Goal: Information Seeking & Learning: Learn about a topic

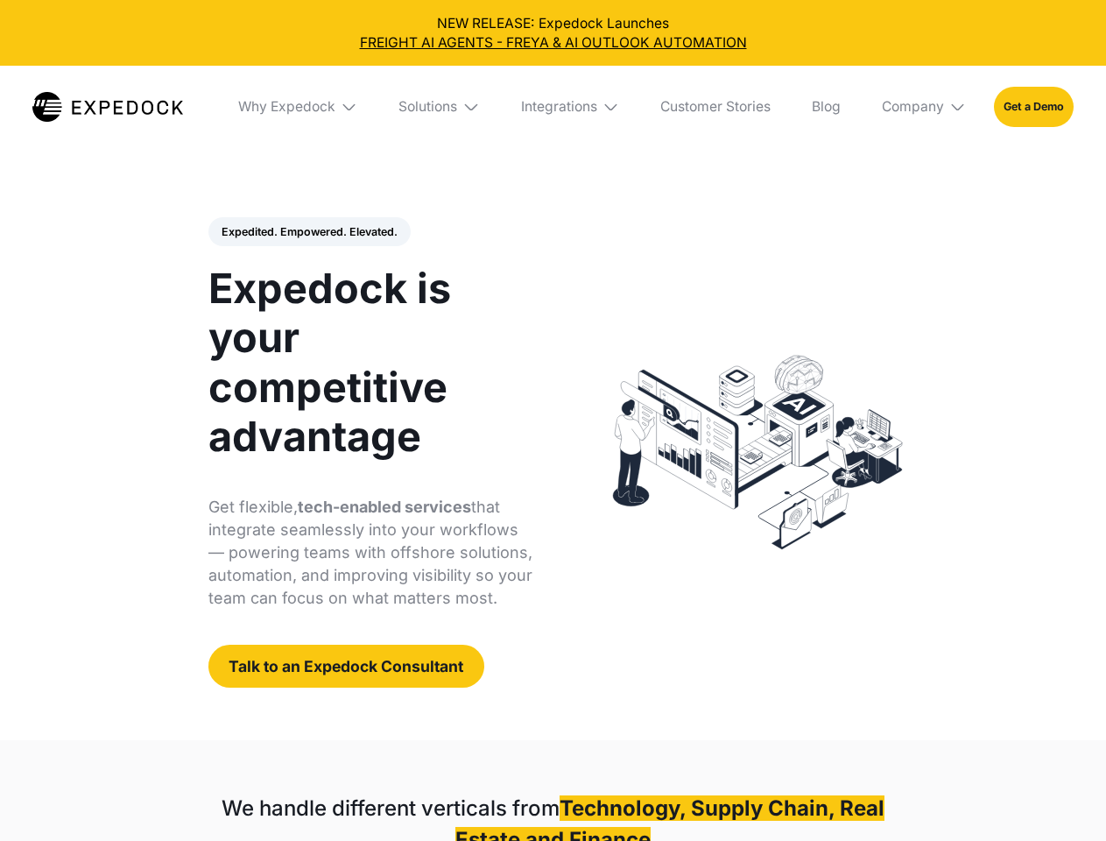
select select
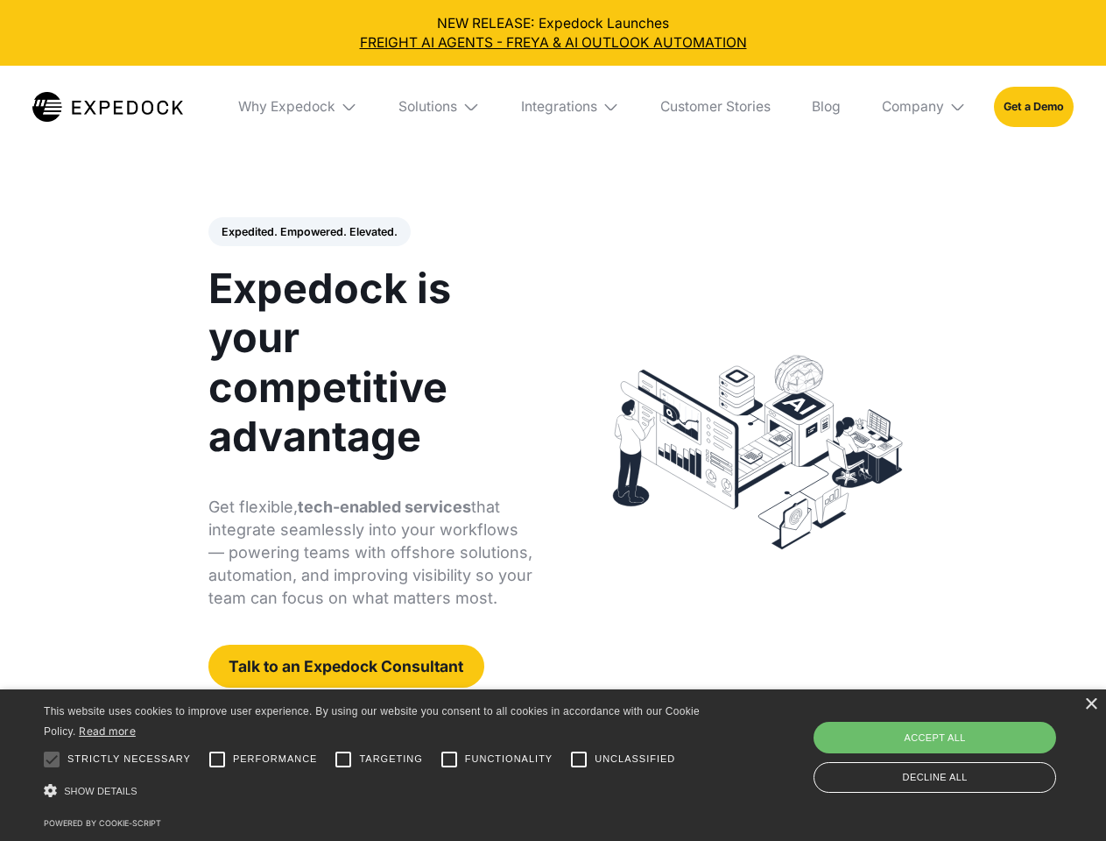
click at [553, 107] on div "Integrations" at bounding box center [559, 107] width 76 height 18
click at [299, 107] on div "Why Expedock" at bounding box center [286, 107] width 97 height 18
click at [441, 107] on div "Solutions" at bounding box center [414, 107] width 59 height 18
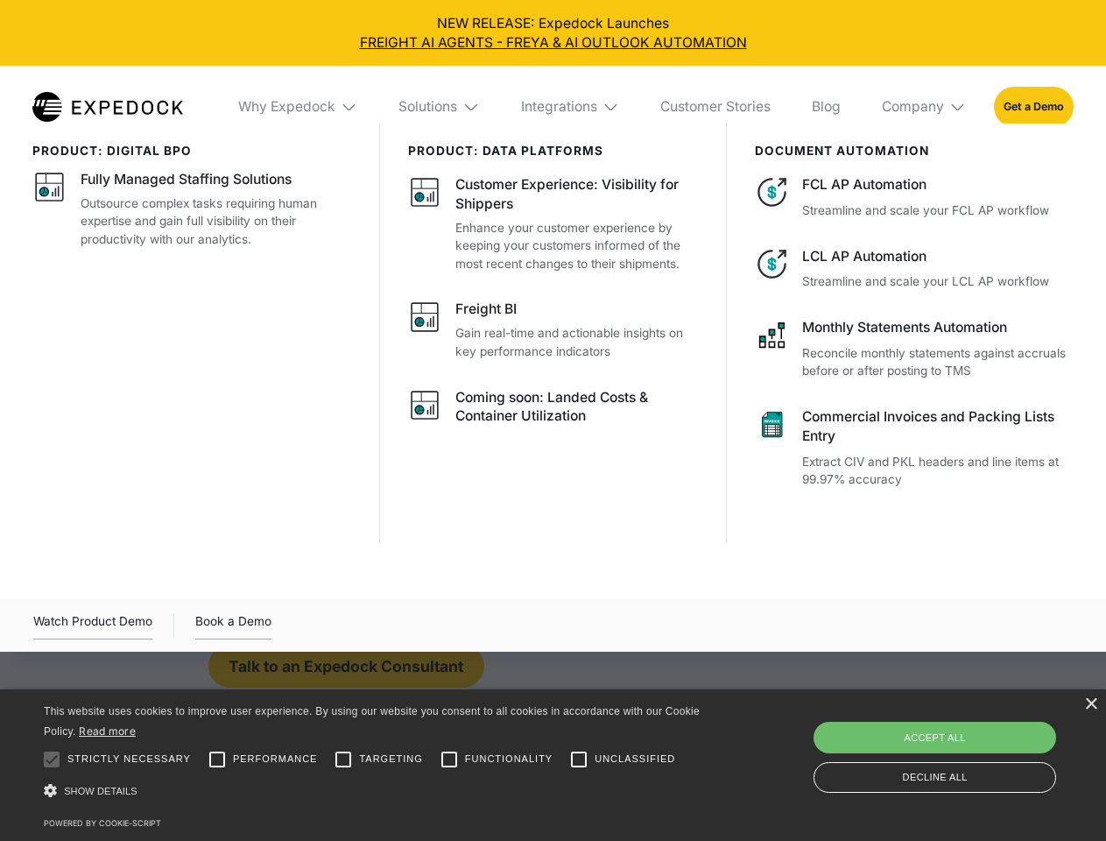
click at [571, 107] on div "Integrations" at bounding box center [559, 107] width 76 height 18
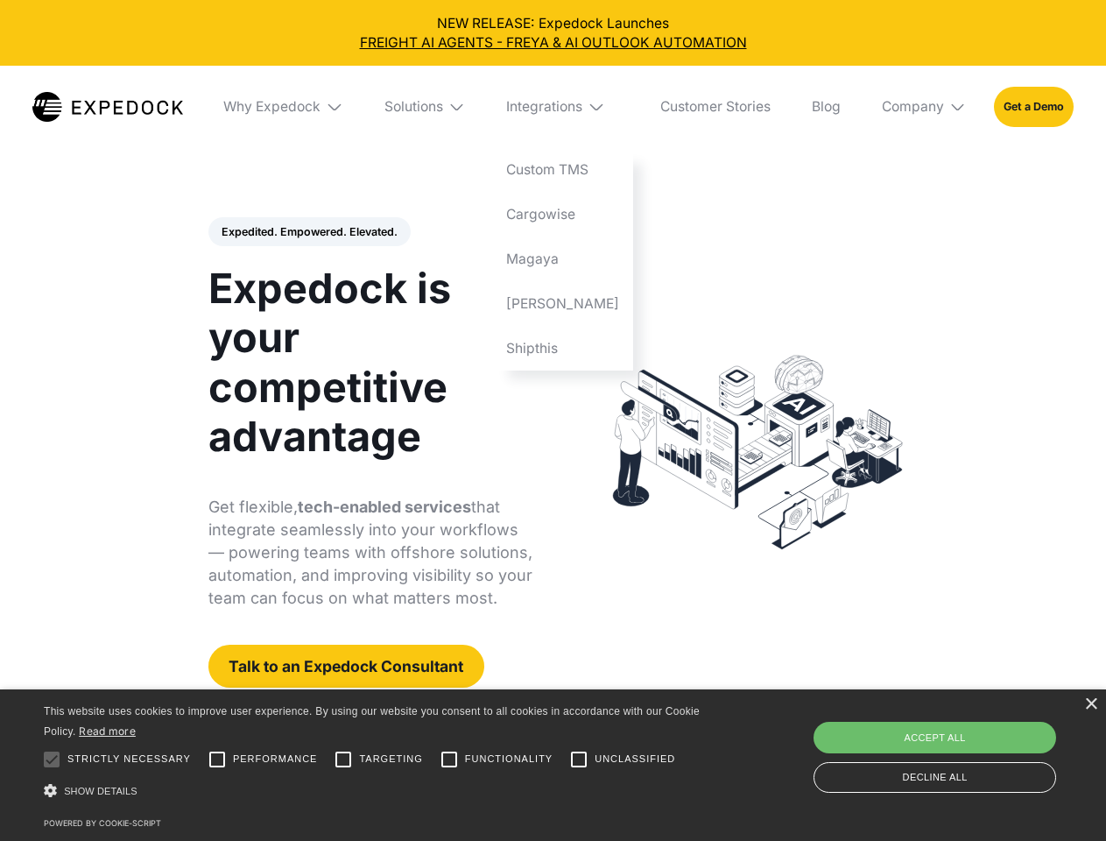
click at [925, 107] on div "Company" at bounding box center [913, 107] width 62 height 18
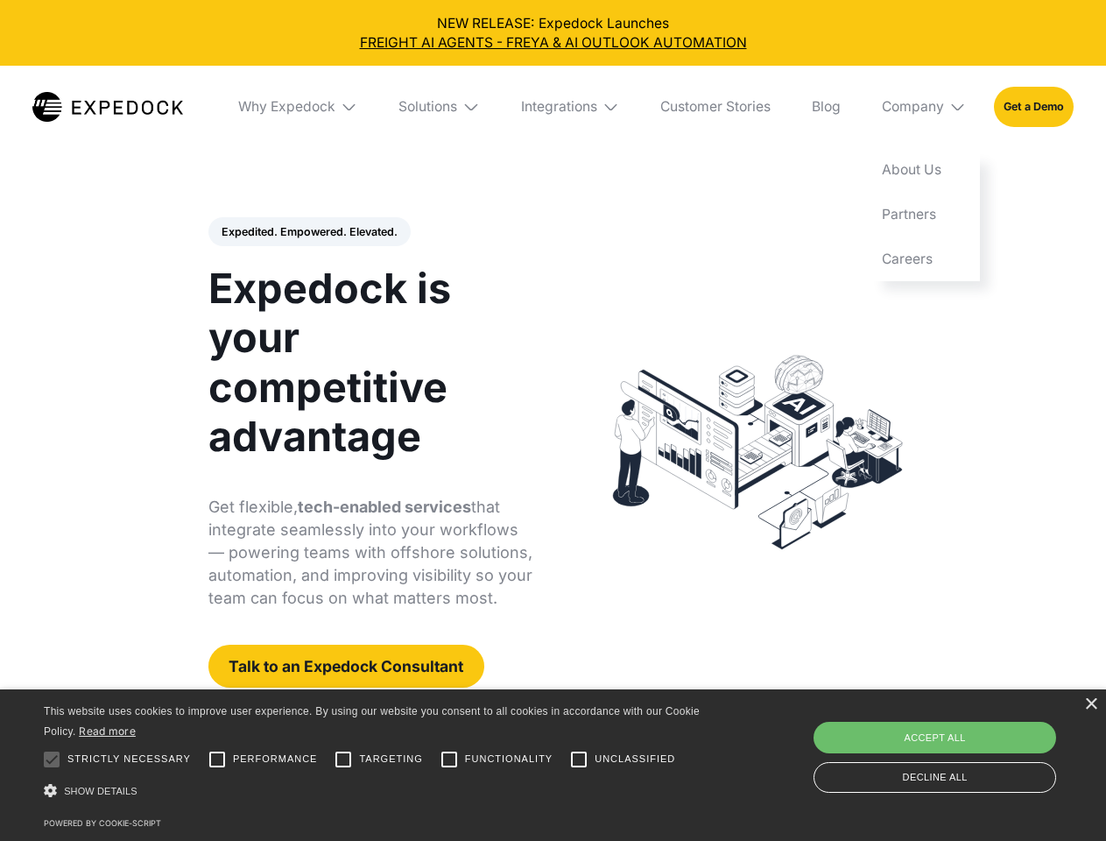
click at [308, 232] on div "Expedited. Empowered. Elevated. Automate Freight Document Extraction at 99.97% …" at bounding box center [371, 452] width 325 height 471
click at [52, 760] on div at bounding box center [51, 759] width 35 height 35
click at [217, 760] on input "Performance" at bounding box center [217, 759] width 35 height 35
checkbox input "true"
click at [343, 760] on input "Targeting" at bounding box center [343, 759] width 35 height 35
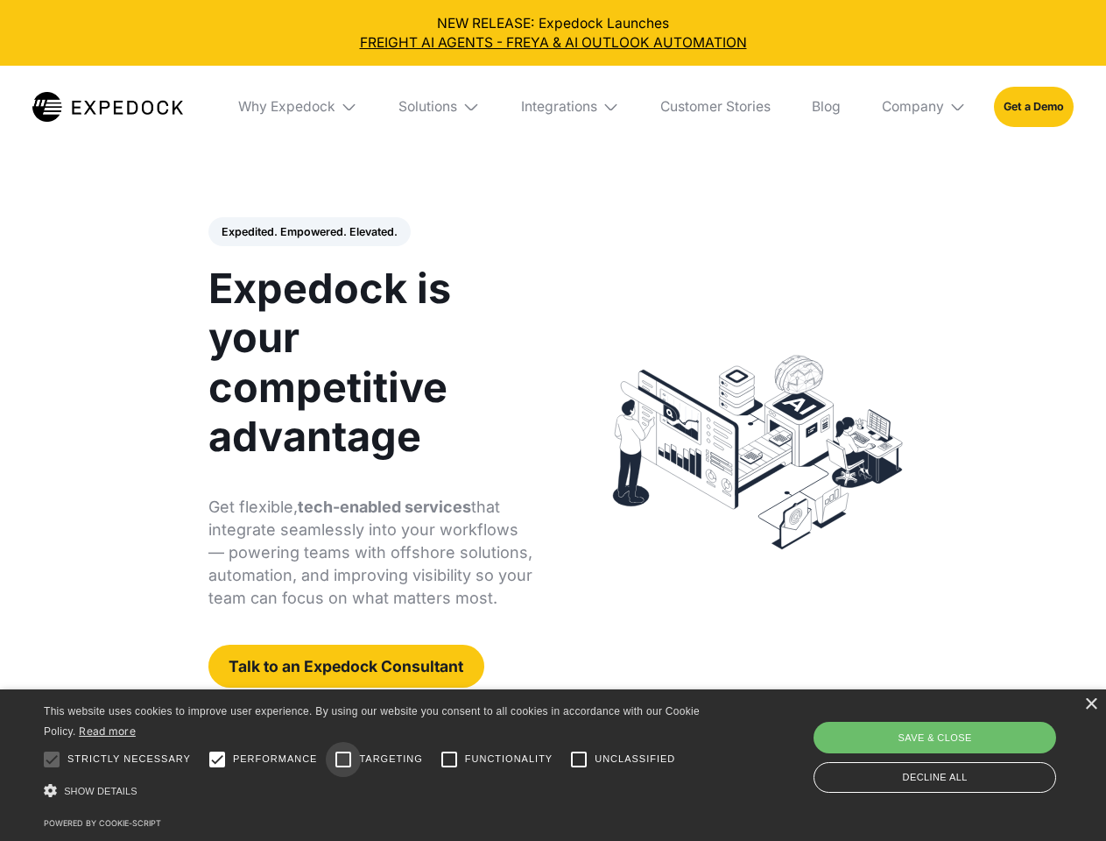
checkbox input "true"
click at [449, 760] on input "Functionality" at bounding box center [449, 759] width 35 height 35
checkbox input "true"
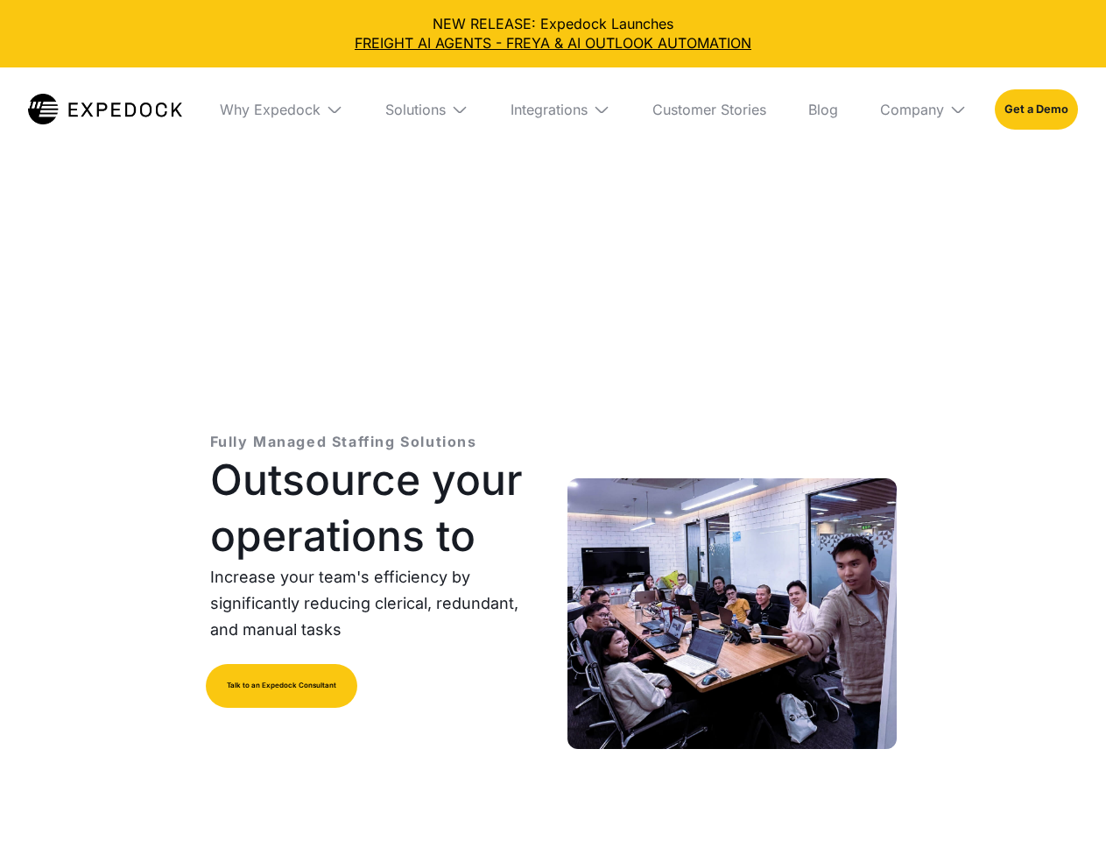
select select
